Goal: Transaction & Acquisition: Obtain resource

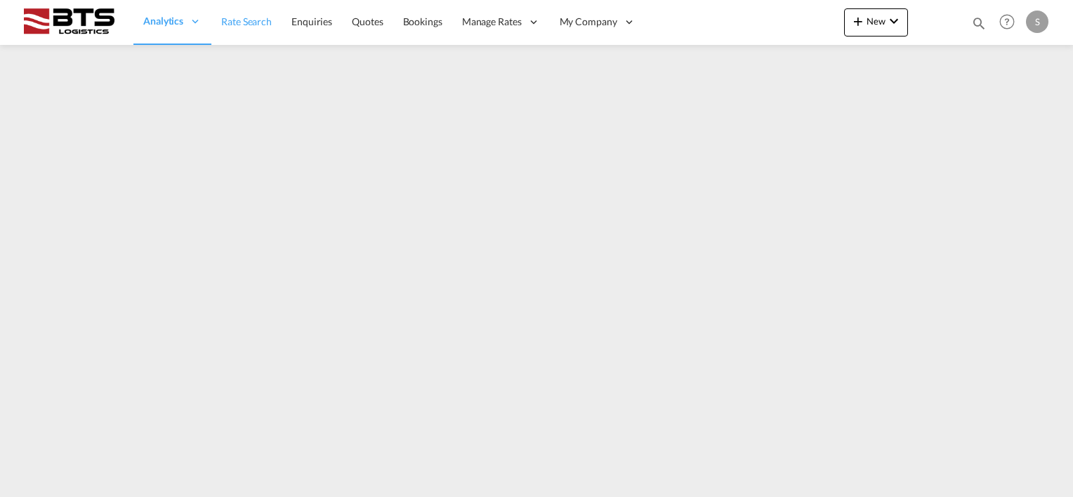
click at [242, 28] on span "Rate Search" at bounding box center [246, 22] width 51 height 14
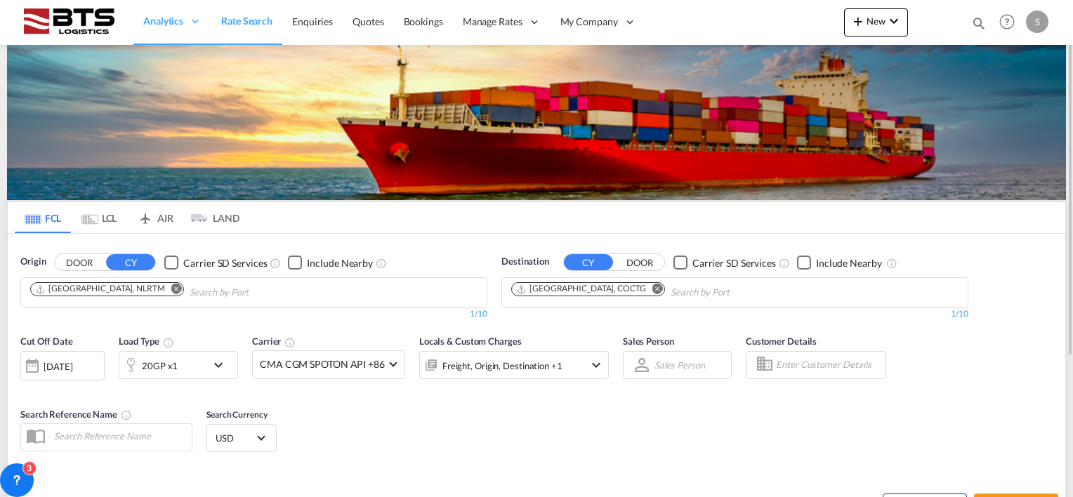
click at [652, 287] on md-icon "Remove" at bounding box center [657, 289] width 11 height 11
click at [171, 287] on md-icon "Remove" at bounding box center [176, 289] width 11 height 11
click at [126, 290] on body "Analytics Reports Dashboard Rate Search Enquiries Quotes Bookings" at bounding box center [536, 248] width 1073 height 497
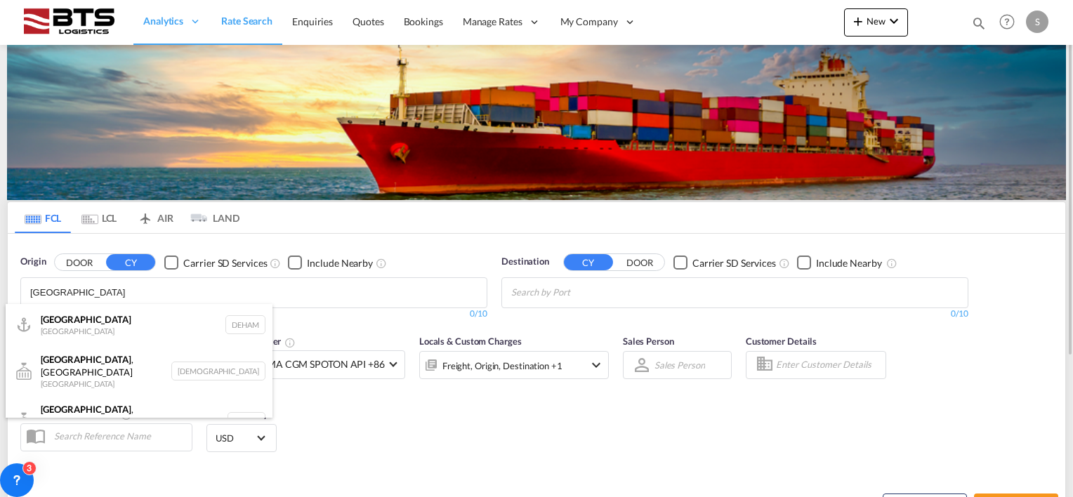
type input "[GEOGRAPHIC_DATA]"
click at [88, 321] on div "[GEOGRAPHIC_DATA] [GEOGRAPHIC_DATA] DEHAM" at bounding box center [139, 325] width 267 height 42
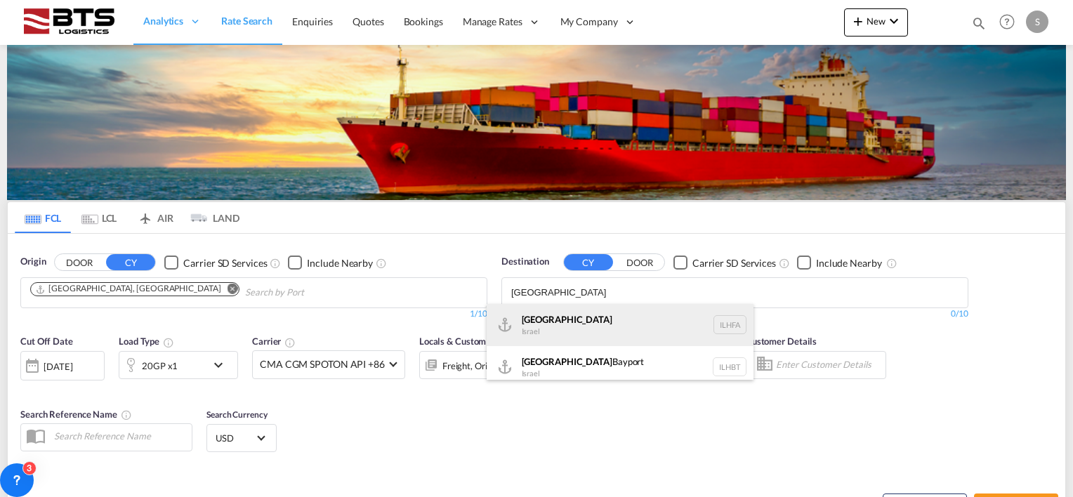
type input "[GEOGRAPHIC_DATA]"
click at [541, 323] on div "Haifa [GEOGRAPHIC_DATA] ILHFA" at bounding box center [620, 325] width 267 height 42
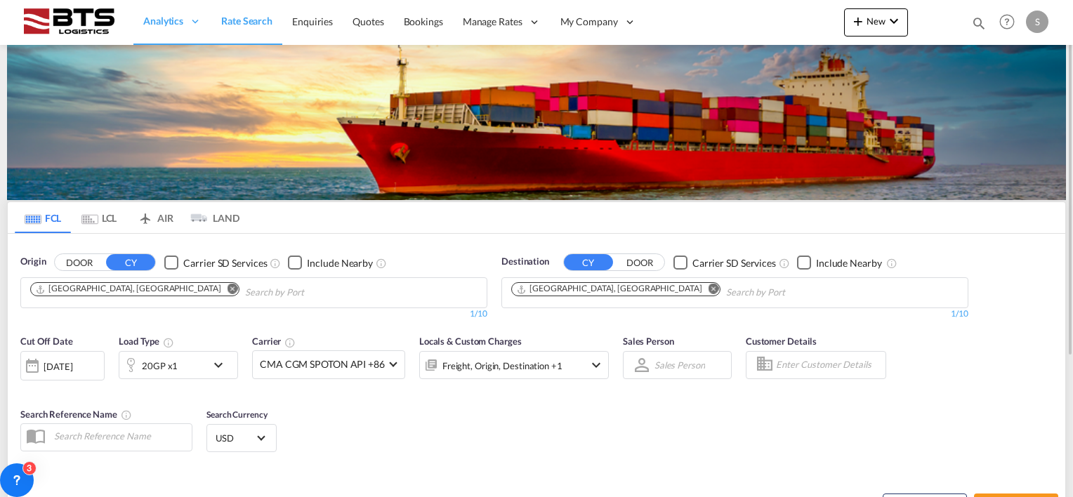
click at [216, 363] on md-icon "icon-chevron-down" at bounding box center [222, 365] width 24 height 17
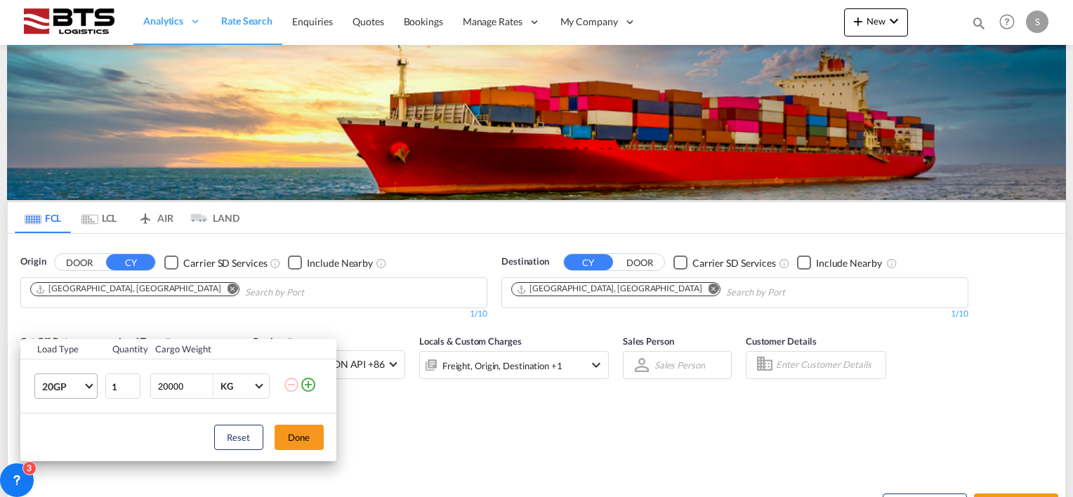
click at [86, 383] on span "Choose: \a20GP" at bounding box center [89, 385] width 8 height 8
click at [61, 395] on div "40HC" at bounding box center [54, 395] width 26 height 14
drag, startPoint x: 289, startPoint y: 435, endPoint x: 320, endPoint y: 424, distance: 32.0
click at [290, 435] on button "Done" at bounding box center [299, 437] width 49 height 25
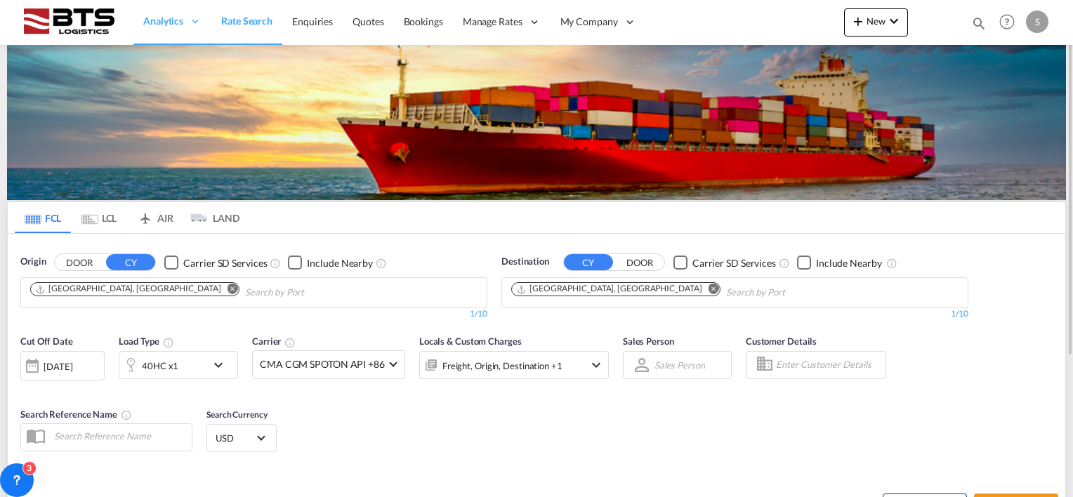
scroll to position [140, 0]
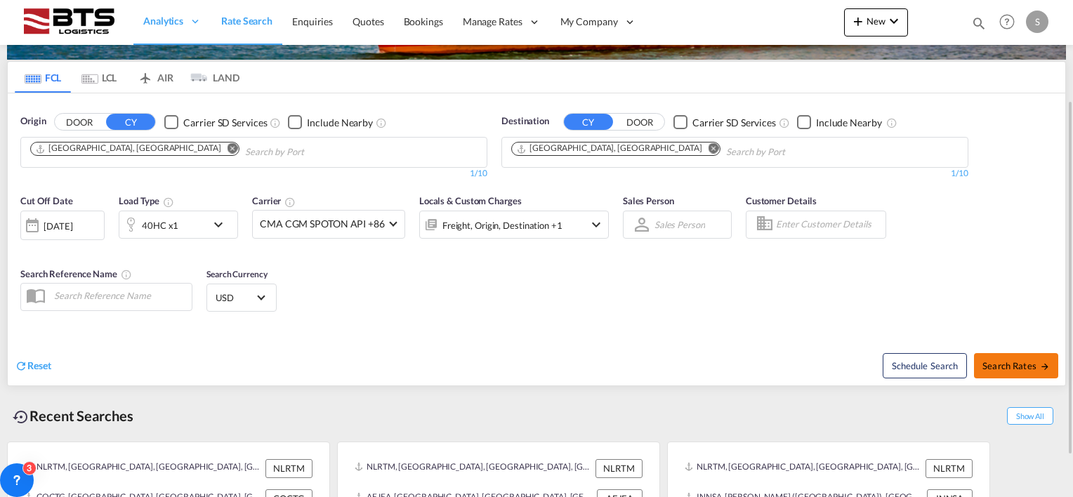
click at [1003, 364] on span "Search Rates" at bounding box center [1015, 365] width 67 height 11
type input "DEHAM to ILHFA / [DATE]"
